Goal: Task Accomplishment & Management: Manage account settings

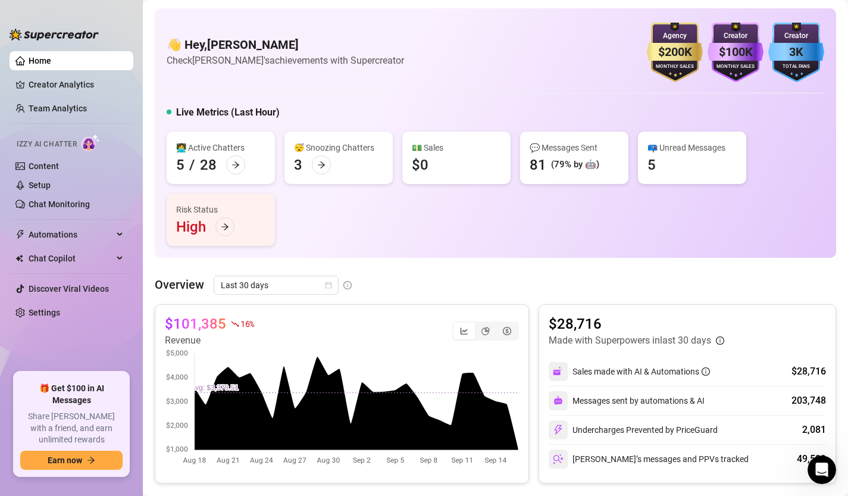
click at [51, 63] on link "Home" at bounding box center [40, 61] width 23 height 10
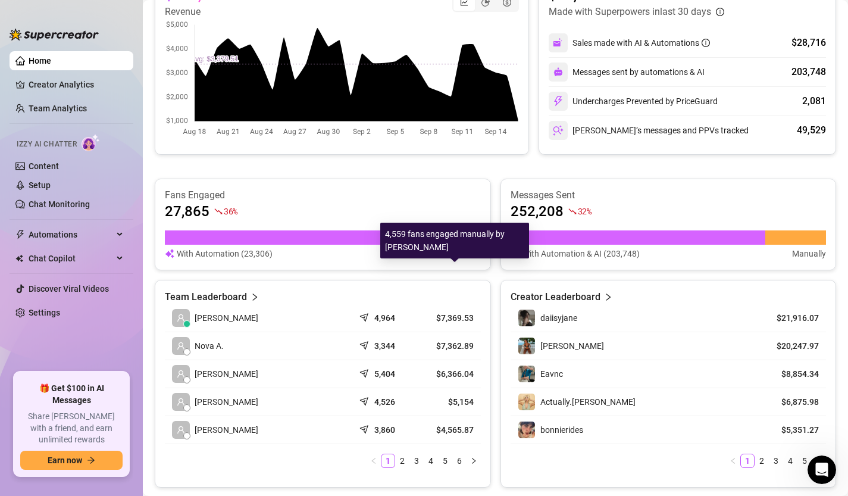
scroll to position [373, 0]
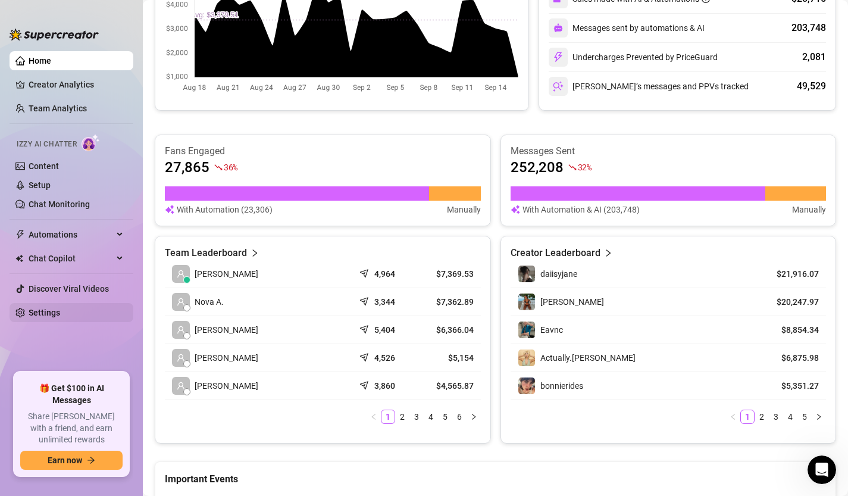
click at [49, 314] on link "Settings" at bounding box center [45, 313] width 32 height 10
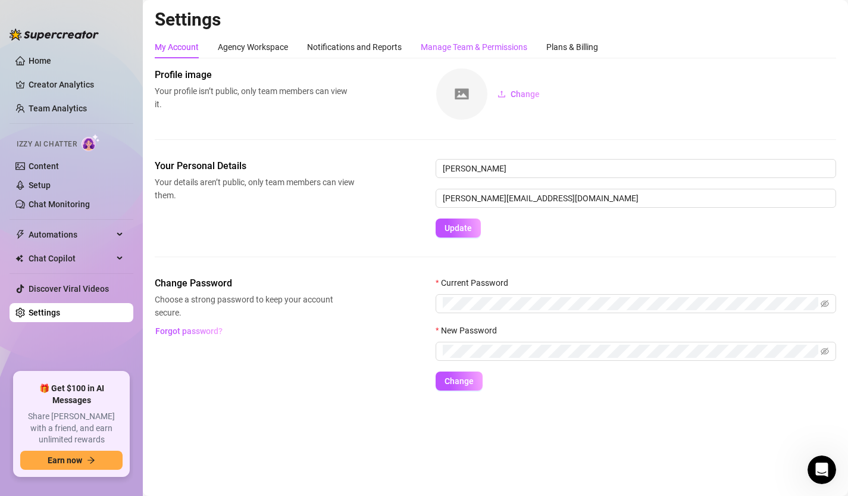
click at [489, 49] on div "Manage Team & Permissions" at bounding box center [474, 46] width 107 height 13
click at [561, 49] on div "Plans & Billing" at bounding box center [573, 46] width 52 height 13
